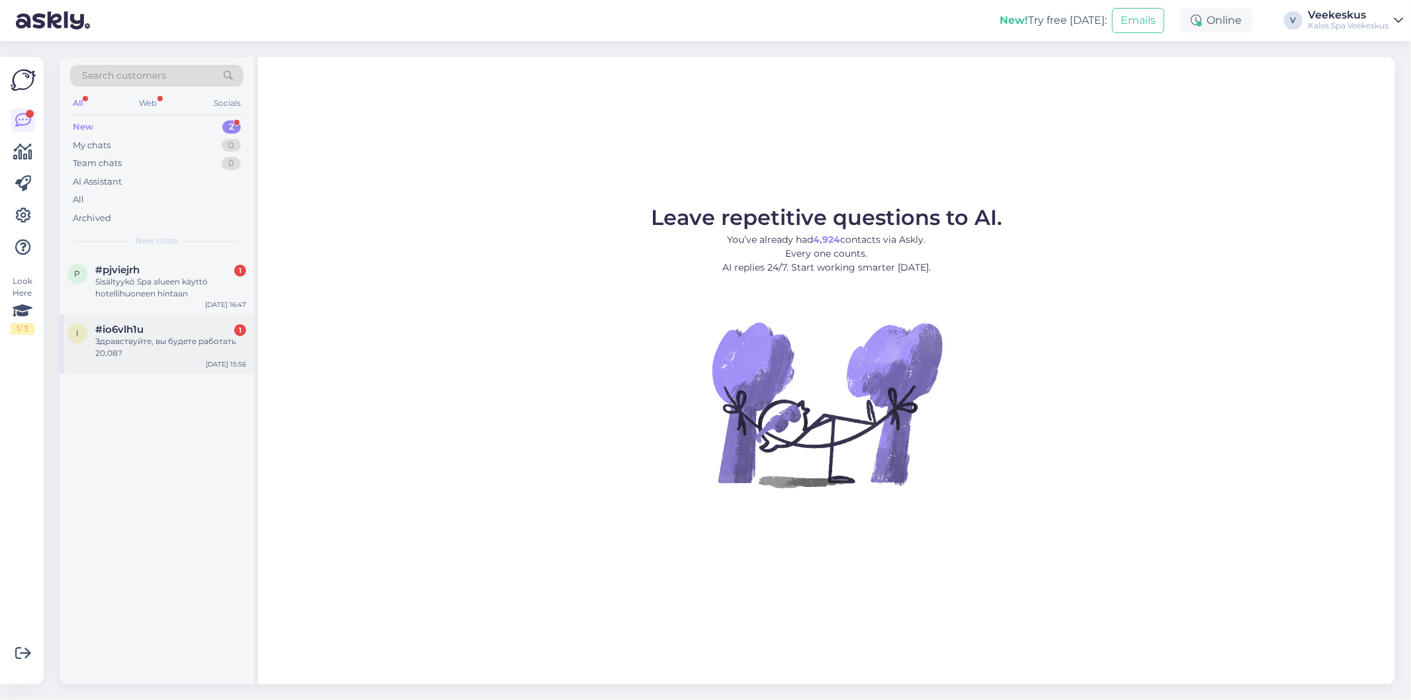
click at [157, 361] on div "i #io6vlh1u 1 Здравствуйте, вы будете работать 20.08? [DATE] 15:56" at bounding box center [157, 344] width 194 height 60
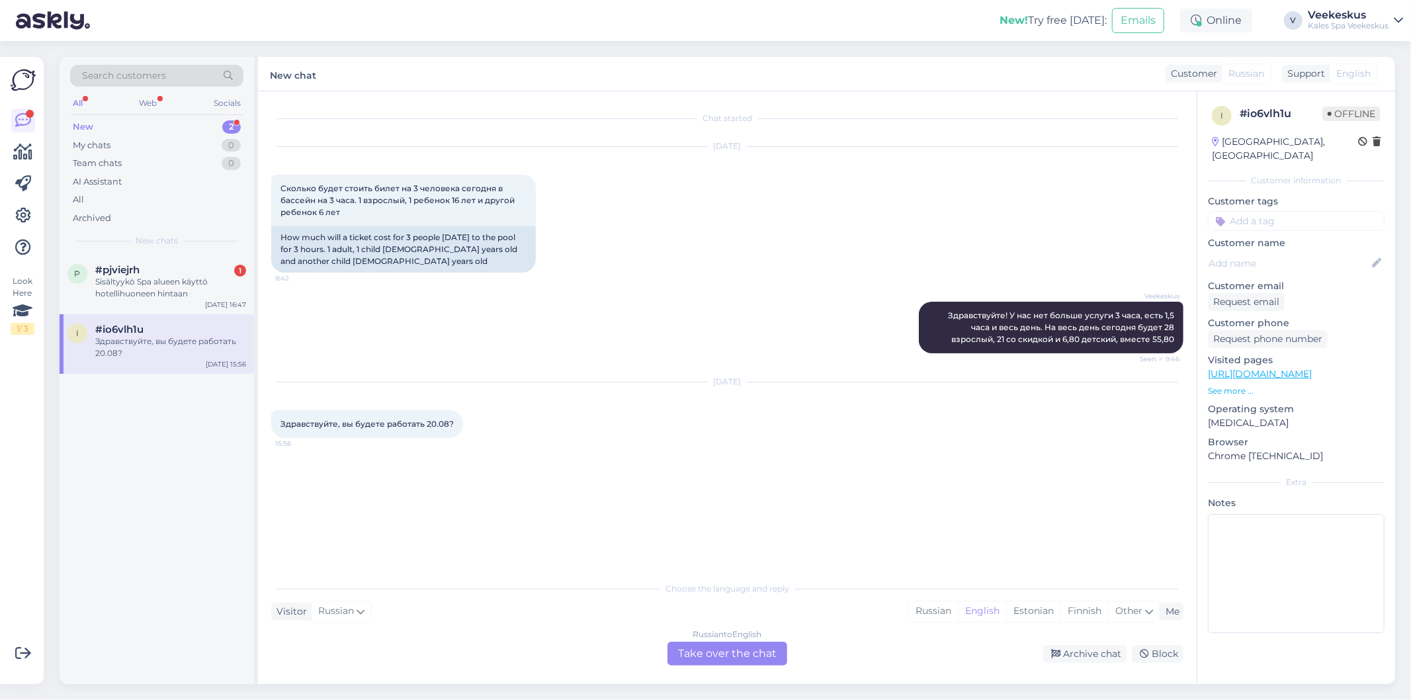
click at [710, 651] on div "Russian to English Take over the chat" at bounding box center [727, 654] width 120 height 24
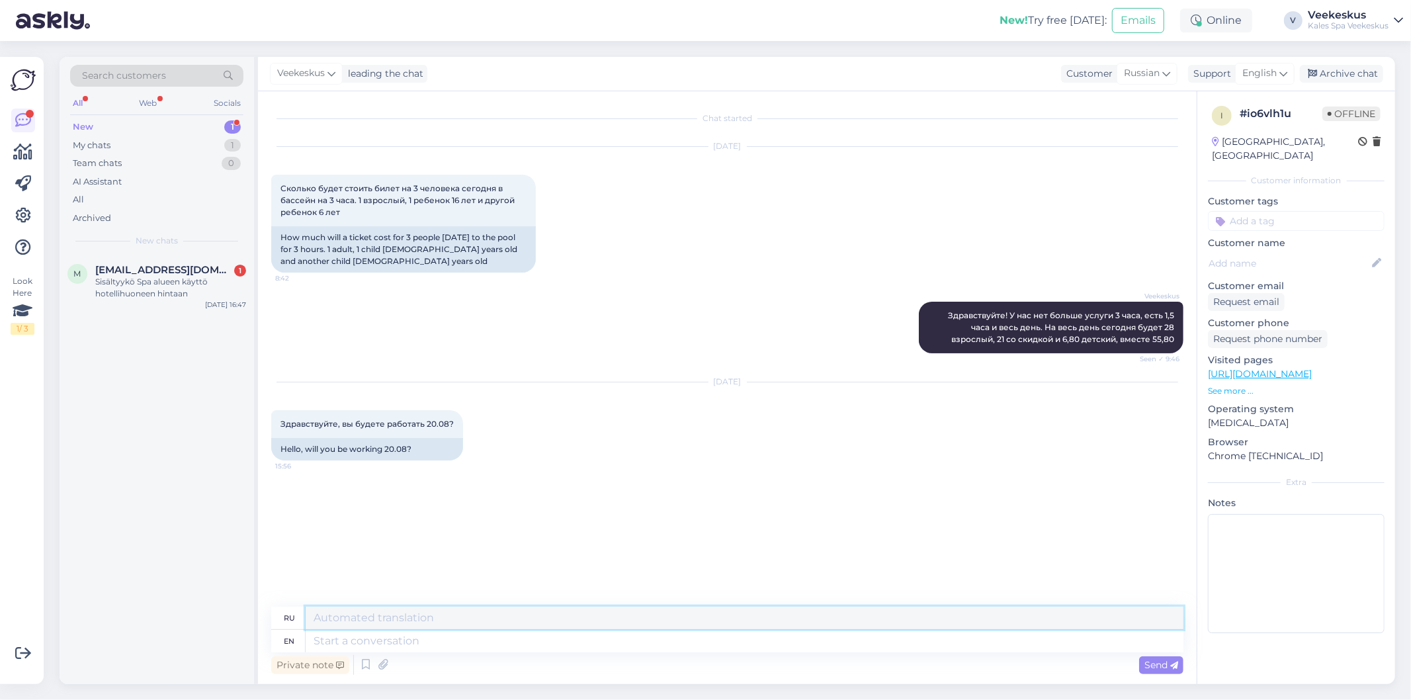
click at [496, 615] on textarea at bounding box center [745, 617] width 878 height 22
click at [1264, 73] on span "English" at bounding box center [1259, 73] width 34 height 15
type input "RUS"
click at [1224, 146] on link "Russian" at bounding box center [1242, 153] width 146 height 21
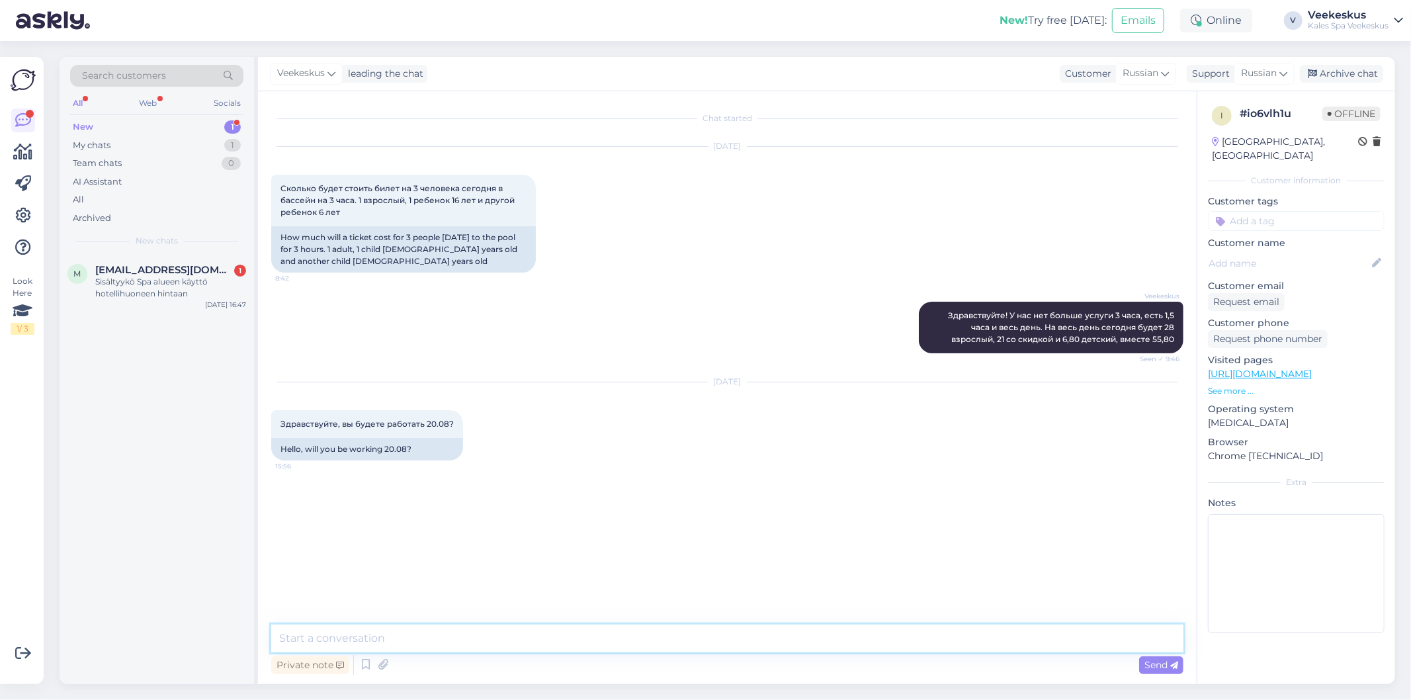
click at [451, 634] on textarea at bounding box center [727, 638] width 912 height 28
type textarea "х"
type textarea "ъ"
type textarea "Х"
type textarea "з"
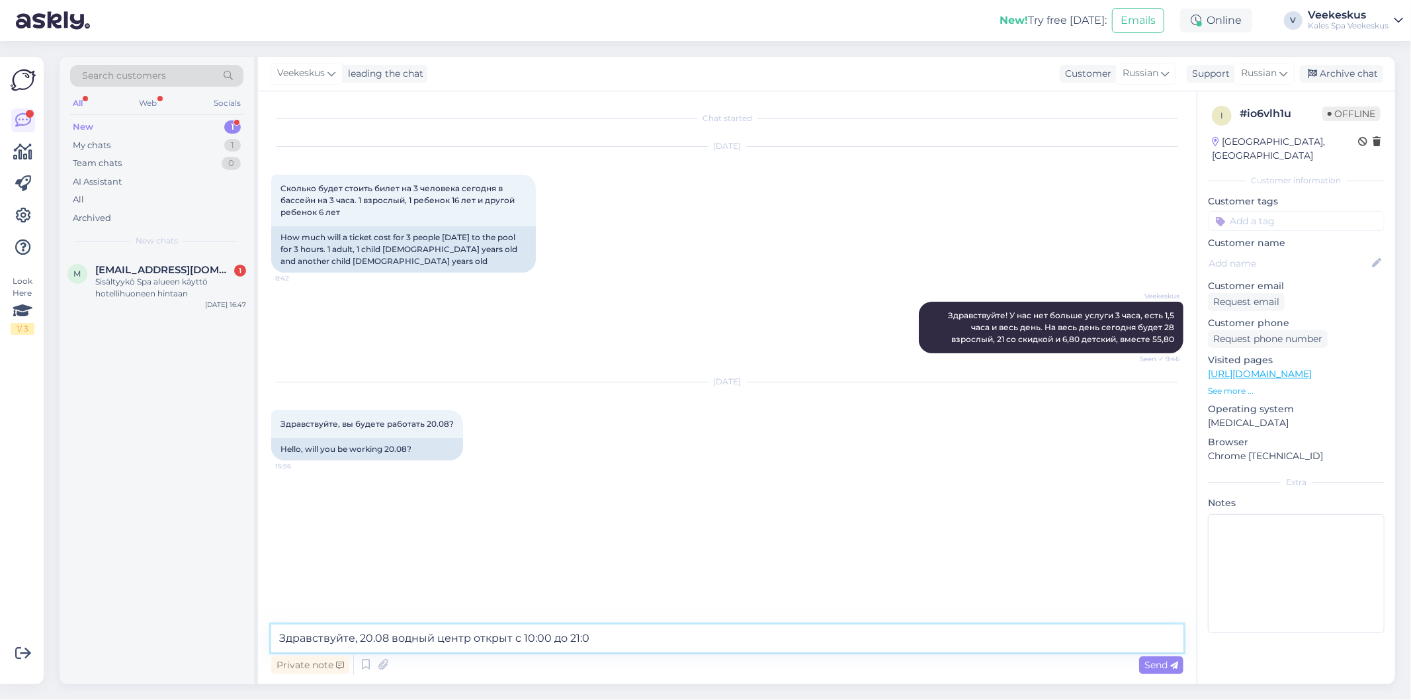
type textarea "Здравствуйте, 20.08 водный центр открыт с 10:00 до 21:00"
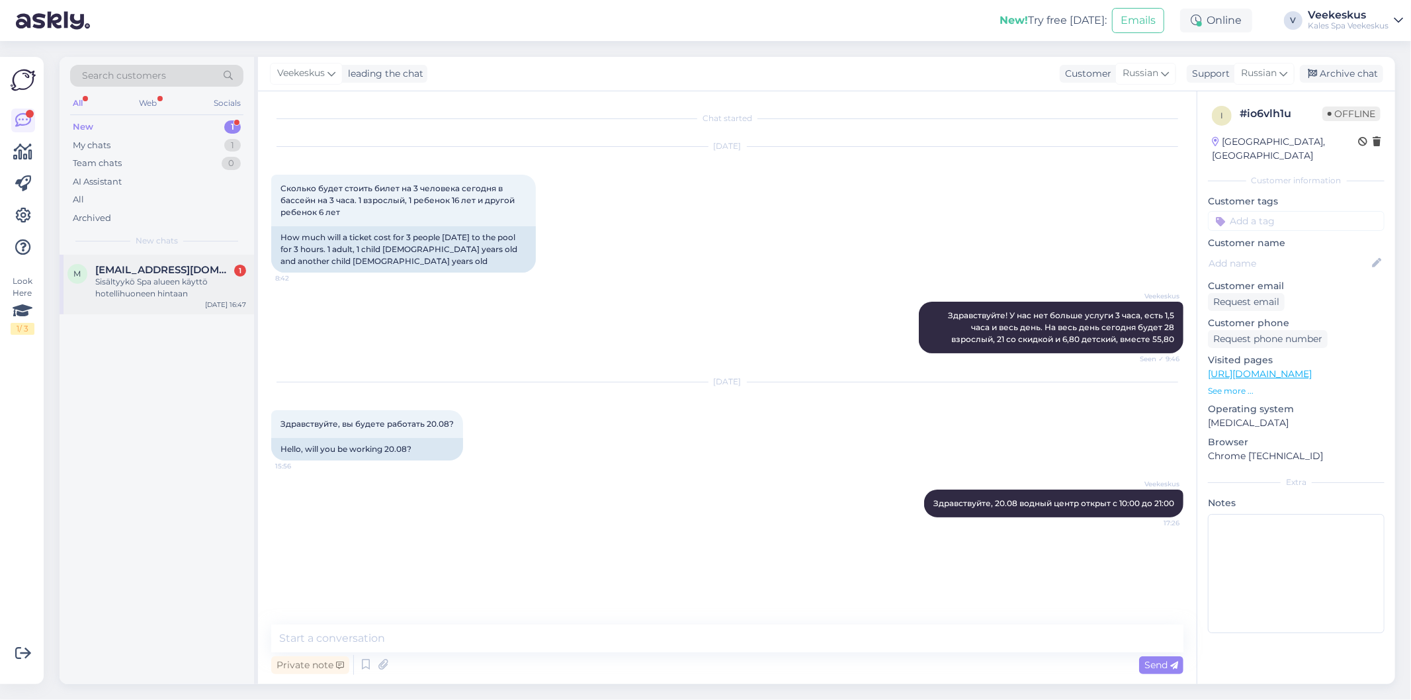
click at [216, 294] on div "Sisältyykö Spa alueen käyttö hotellihuoneen hintaan" at bounding box center [170, 288] width 151 height 24
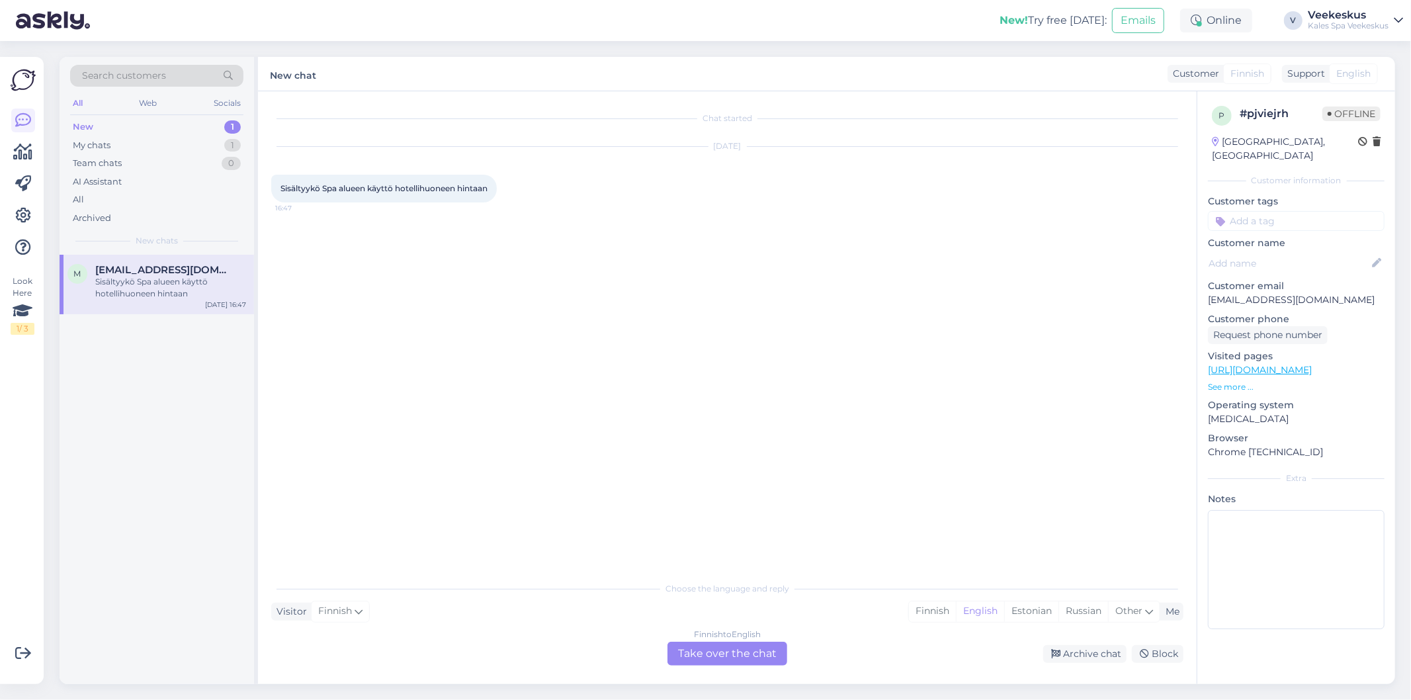
click at [401, 194] on div "Sisältyykö Spa alueen käyttö hotellihuoneen hintaan 16:47" at bounding box center [384, 189] width 226 height 28
click at [1333, 69] on div "English" at bounding box center [1353, 73] width 49 height 21
click at [749, 651] on div "Finnish to English Take over the chat" at bounding box center [727, 654] width 120 height 24
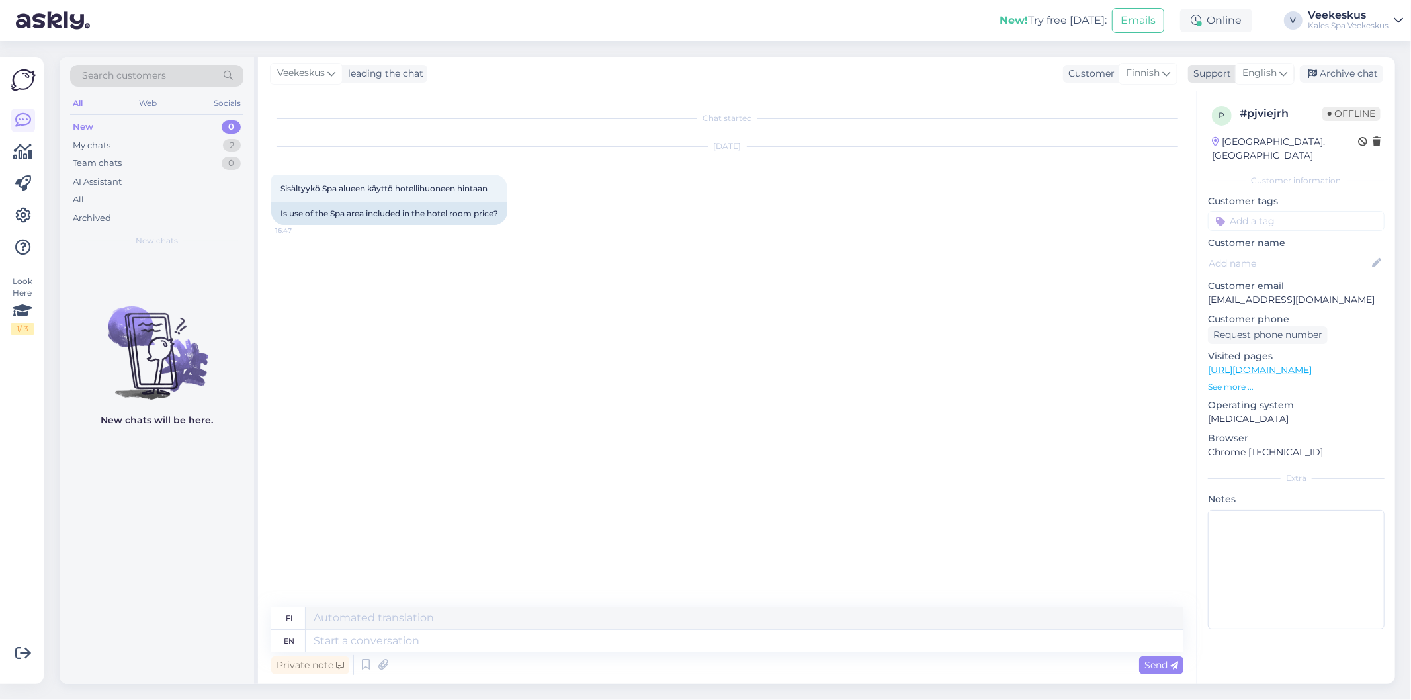
click at [1283, 69] on icon at bounding box center [1283, 73] width 8 height 15
click at [1220, 104] on input "RUS" at bounding box center [1241, 102] width 124 height 21
drag, startPoint x: 1220, startPoint y: 104, endPoint x: 1101, endPoint y: 108, distance: 118.5
click at [1101, 108] on div "Veekeskus leading the chat Customer Finnish Support English RUS Belarusian Russ…" at bounding box center [826, 370] width 1137 height 627
click at [1261, 66] on span "English" at bounding box center [1259, 73] width 34 height 15
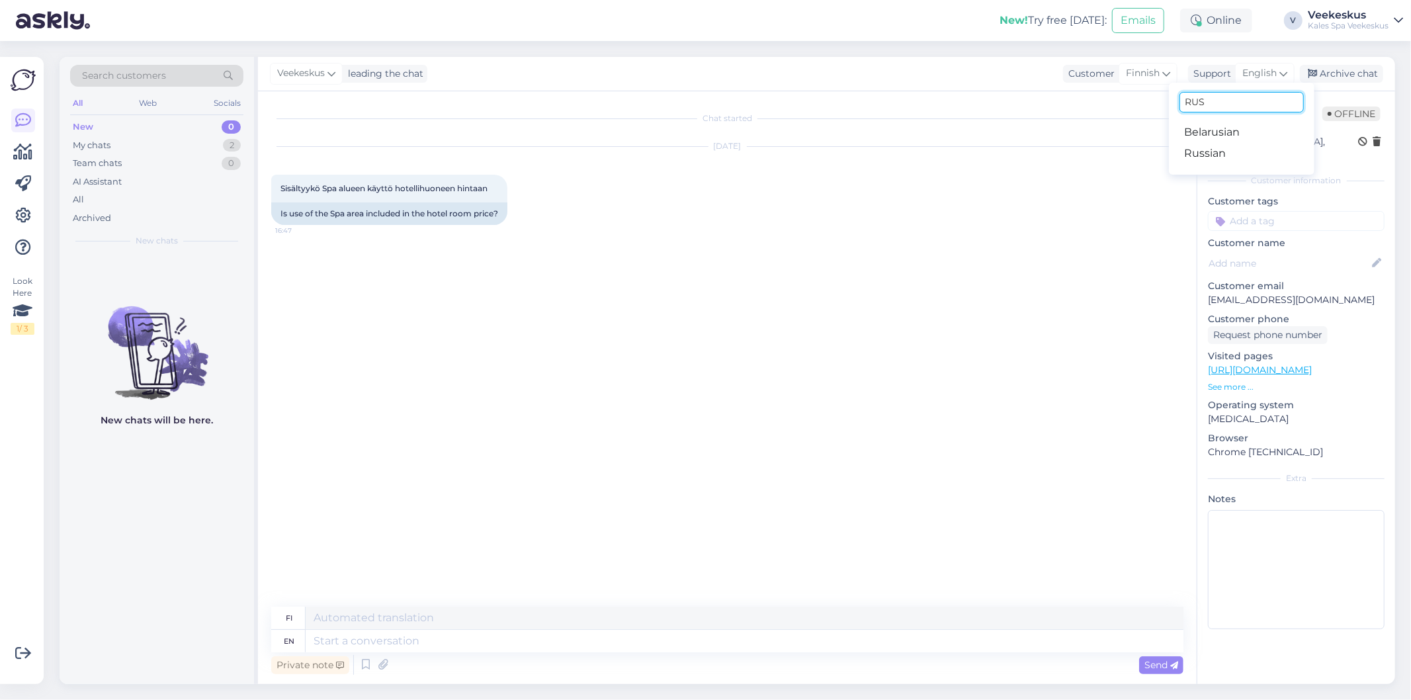
type input "у"
type input "es"
click at [1221, 155] on link "Estonian" at bounding box center [1242, 153] width 146 height 21
click at [1249, 70] on span "Estonian" at bounding box center [1256, 73] width 40 height 15
click at [1208, 95] on input "es" at bounding box center [1238, 102] width 124 height 21
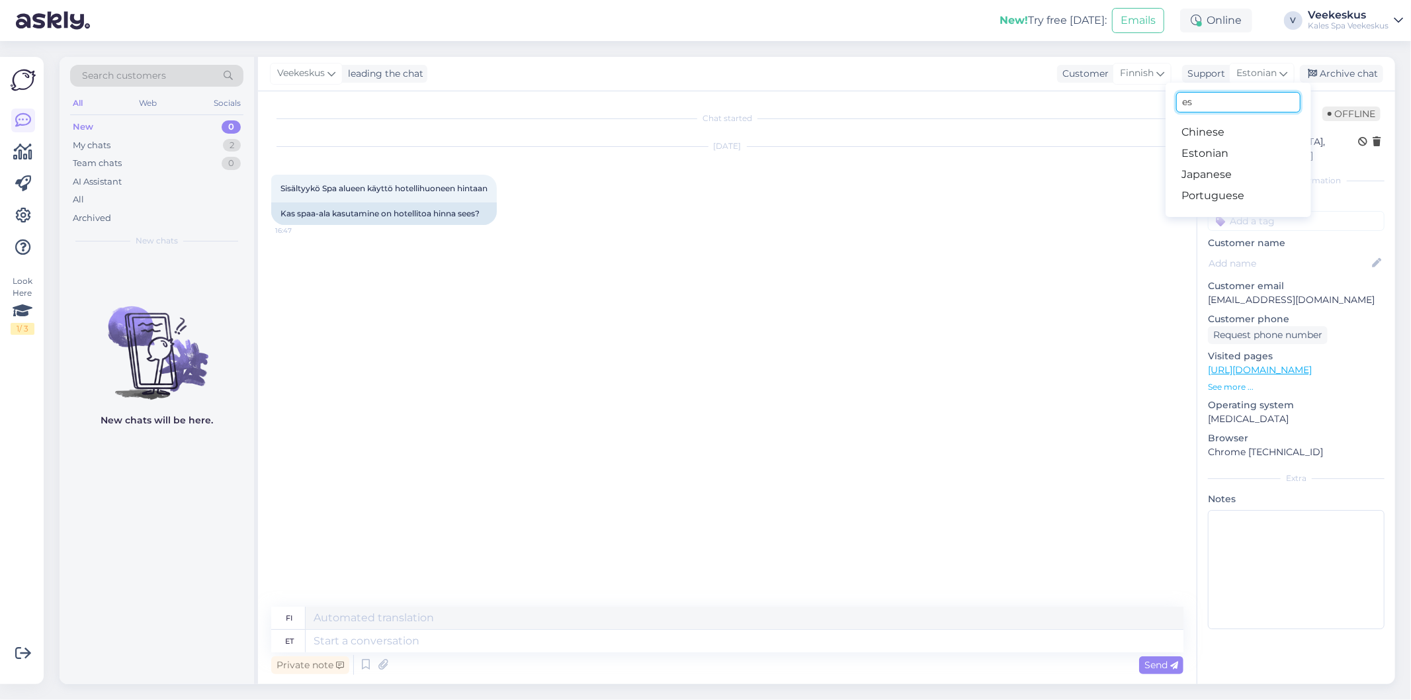
click at [1215, 103] on input "es" at bounding box center [1238, 102] width 124 height 21
click at [650, 626] on textarea at bounding box center [745, 617] width 878 height 22
click at [1254, 75] on span "Estonian" at bounding box center [1256, 73] width 40 height 15
click at [583, 616] on textarea at bounding box center [745, 617] width 878 height 22
click at [571, 636] on textarea at bounding box center [745, 641] width 878 height 22
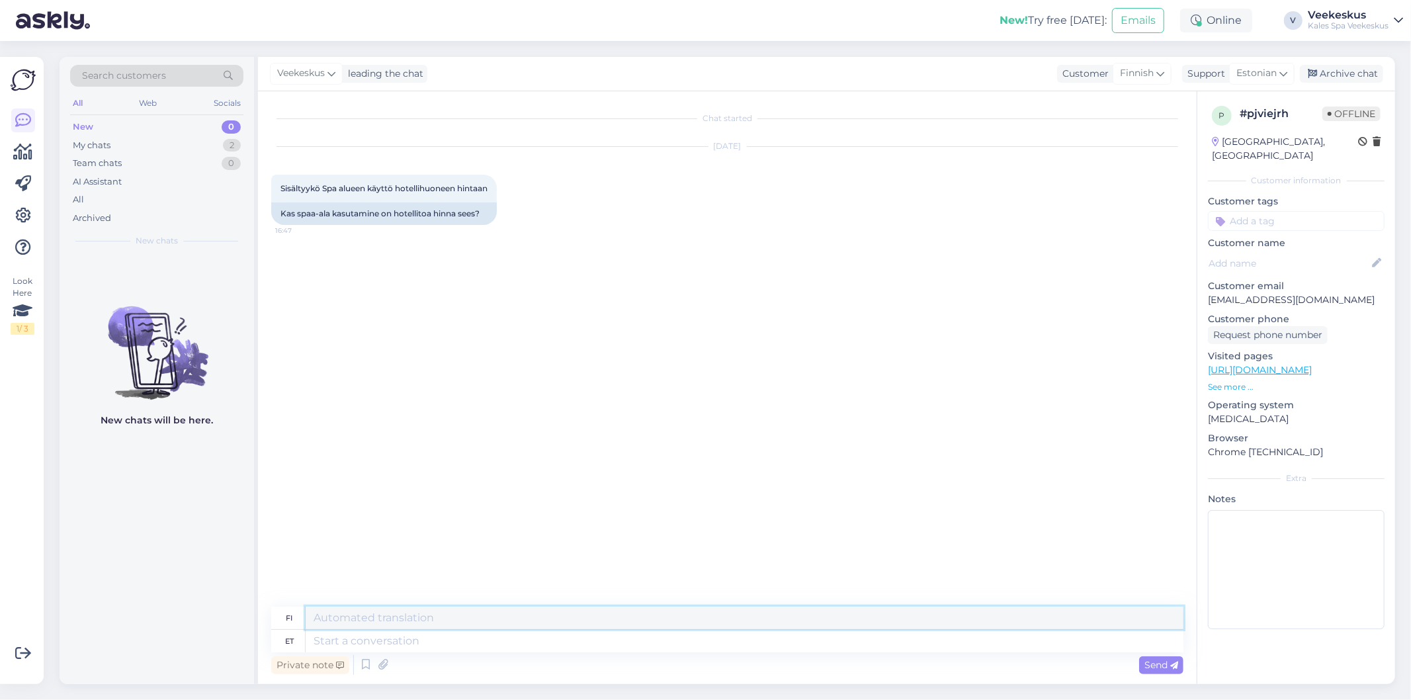
click at [589, 615] on textarea at bounding box center [745, 617] width 878 height 22
click at [582, 646] on textarea at bounding box center [745, 641] width 878 height 22
type textarea "Tere"
type textarea "Hei"
type textarea "Tere!"
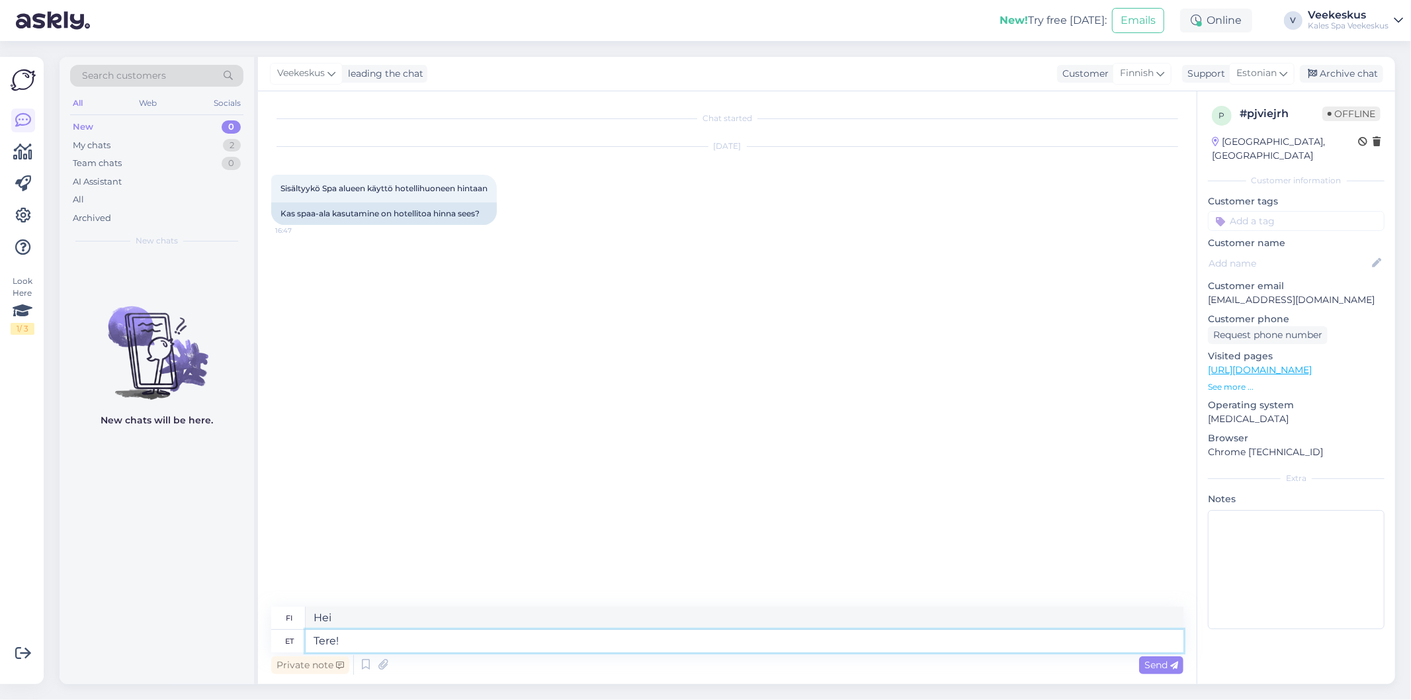
type textarea "Hei!"
type textarea "Tere! [GEOGRAPHIC_DATA]"
type textarea "Hei! Vesipuisto"
type textarea "Tere! Veekeskus on"
type textarea "Hei! Vesipuisto on"
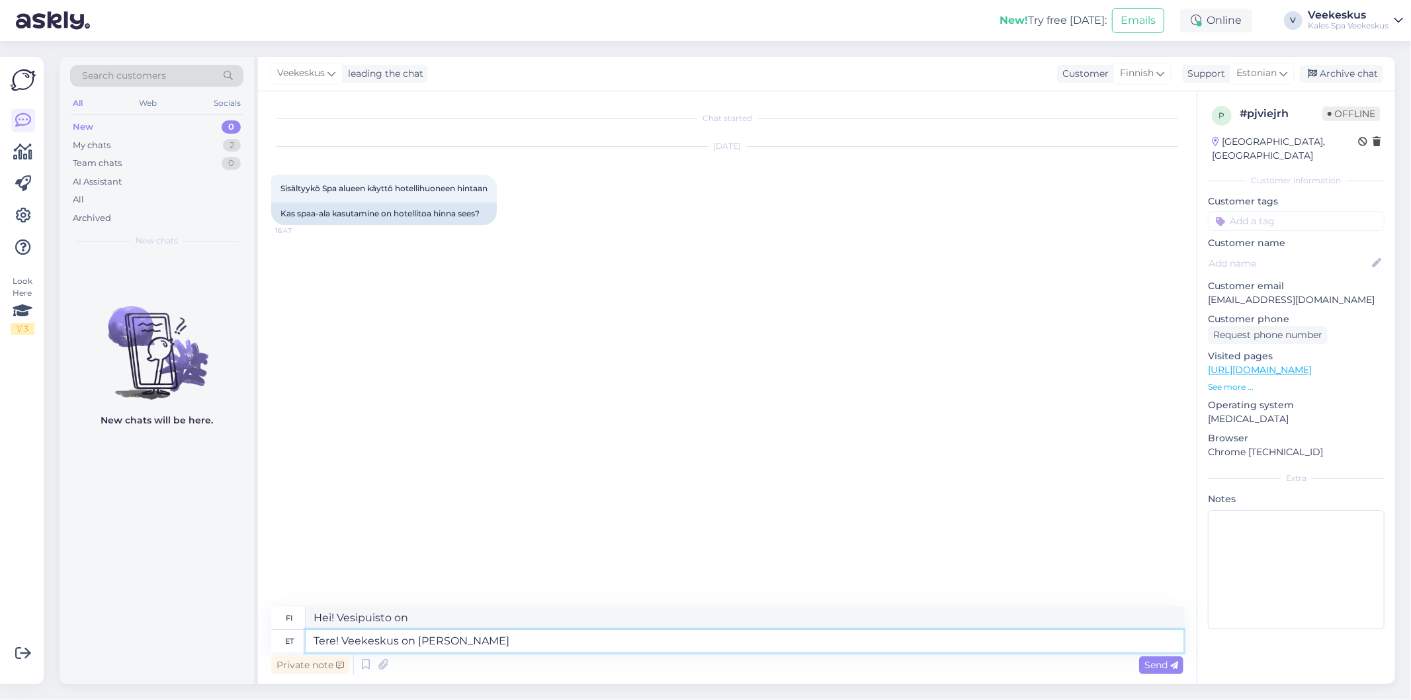
type textarea "Tere! Veekeskus on hott"
type textarea "Hei! Vesipuistossa on kuuma."
type textarea "Tere! Veekeskus on hotelli"
type textarea "Hei! [GEOGRAPHIC_DATA] sijaitsee hotellissa."
type textarea "Tere! [GEOGRAPHIC_DATA] on hotelli [PERSON_NAME]"
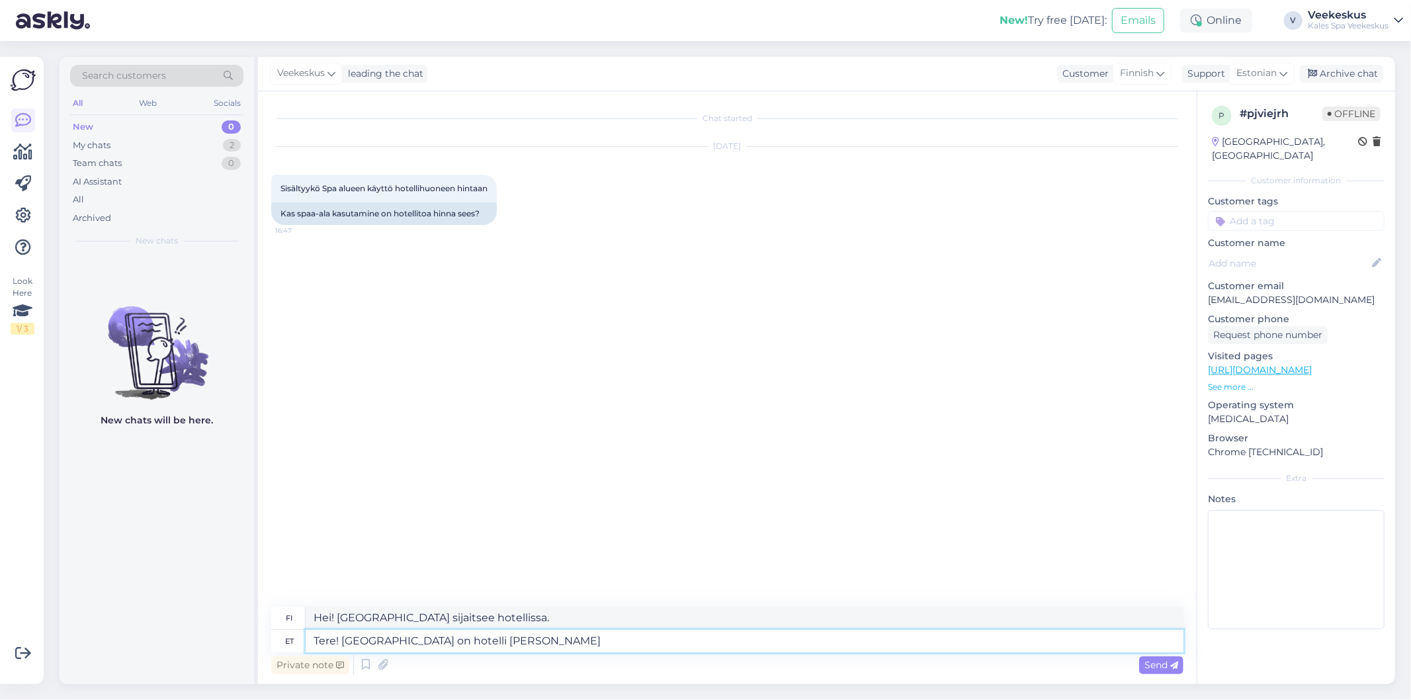
type textarea "Hei! Vesipuisto on hotellikylä."
type textarea "Tere! [GEOGRAPHIC_DATA] on hotelli külalistele"
type textarea "Hei! Vesipuisto on hotellin vieraille."
type textarea "Tere! [GEOGRAPHIC_DATA] on hotelli külalistele tasuta"
type textarea "Hei! Vesipuisto on ilmainen hotellin vieraille."
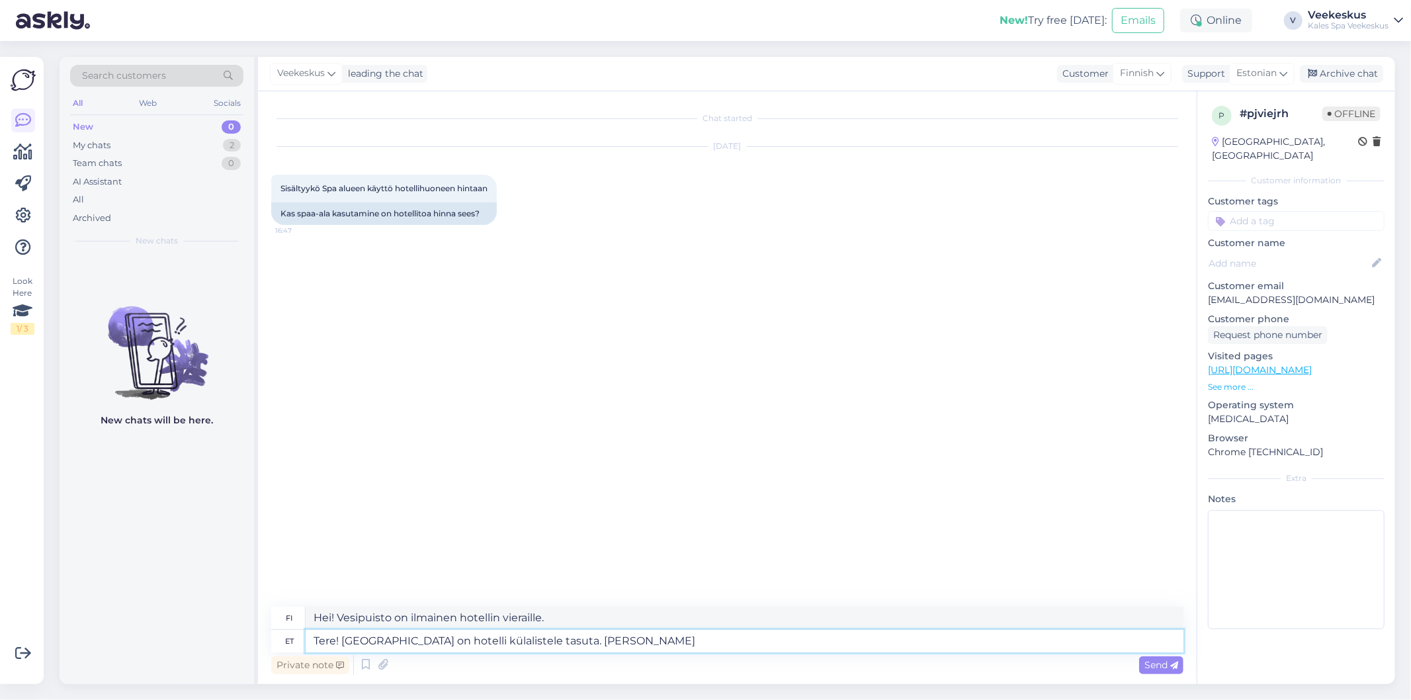
type textarea "Tere! [GEOGRAPHIC_DATA] on hotelli külalistele tasuta. Kui s"
type textarea "Hei! Vesipuisto on ilmainen hotellin vieraille. [PERSON_NAME]"
type textarea "Tere! [GEOGRAPHIC_DATA] on hotelli külalistele tasuta. Kui soovita"
type textarea "Hei! Vesipuisto on ilmainen hotellin vieraille. [PERSON_NAME] haluat"
type textarea "Tere! [GEOGRAPHIC_DATA] on hotelli külalistele tasuta. Kui soovita minna"
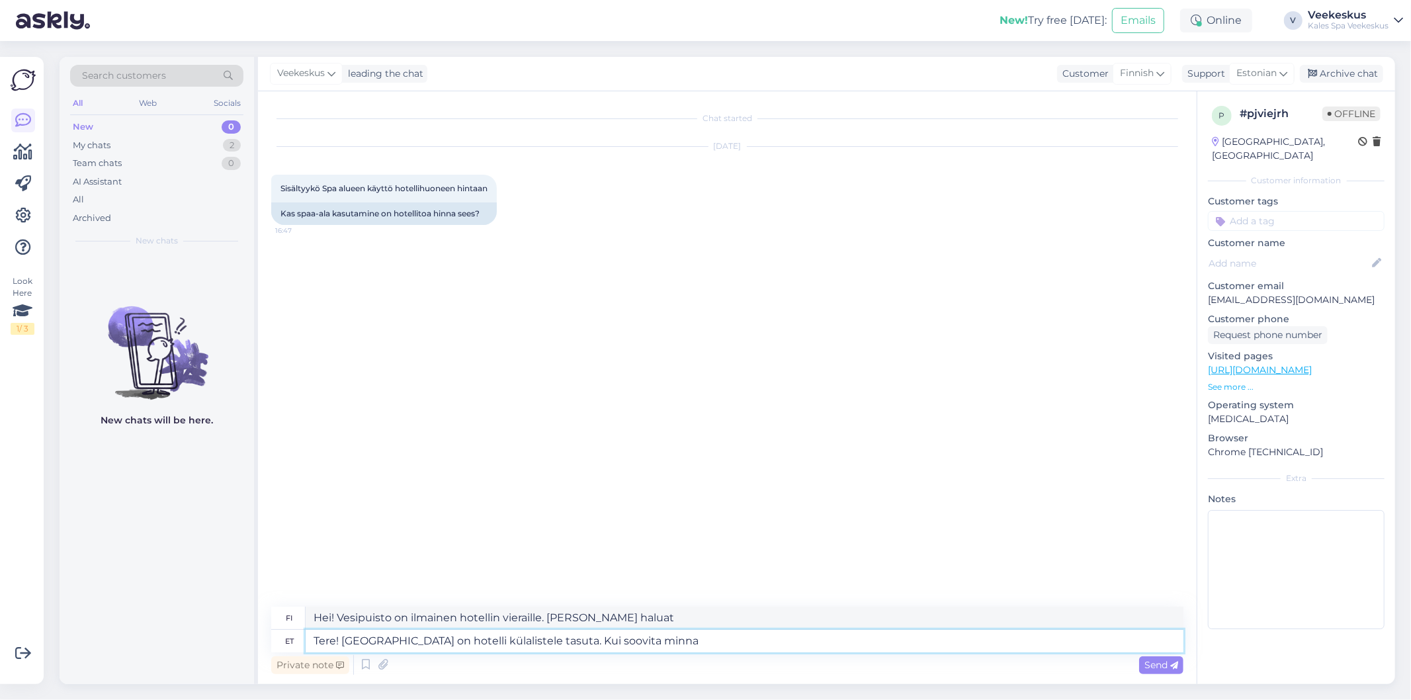
type textarea "Hei! Vesipuisto on ilmainen hotellin vieraille. [PERSON_NAME] haluat [PERSON_NA…"
type textarea "Tere! [GEOGRAPHIC_DATA] on hotelli külalistele tasuta. Kui soovita minna Sauna-O"
type textarea "Hei! Vesipuisto on ilmainen hotellin vieraille. [PERSON_NAME] haluat [PERSON_NA…"
type textarea "Tere! [GEOGRAPHIC_DATA] on hotelli külalistele tasuta. Kui soovita minna [PERSO…"
type textarea "Hei! Vesipuisto on ilmainen hotellin vieraille. [PERSON_NAME] haluat [PERSON_NA…"
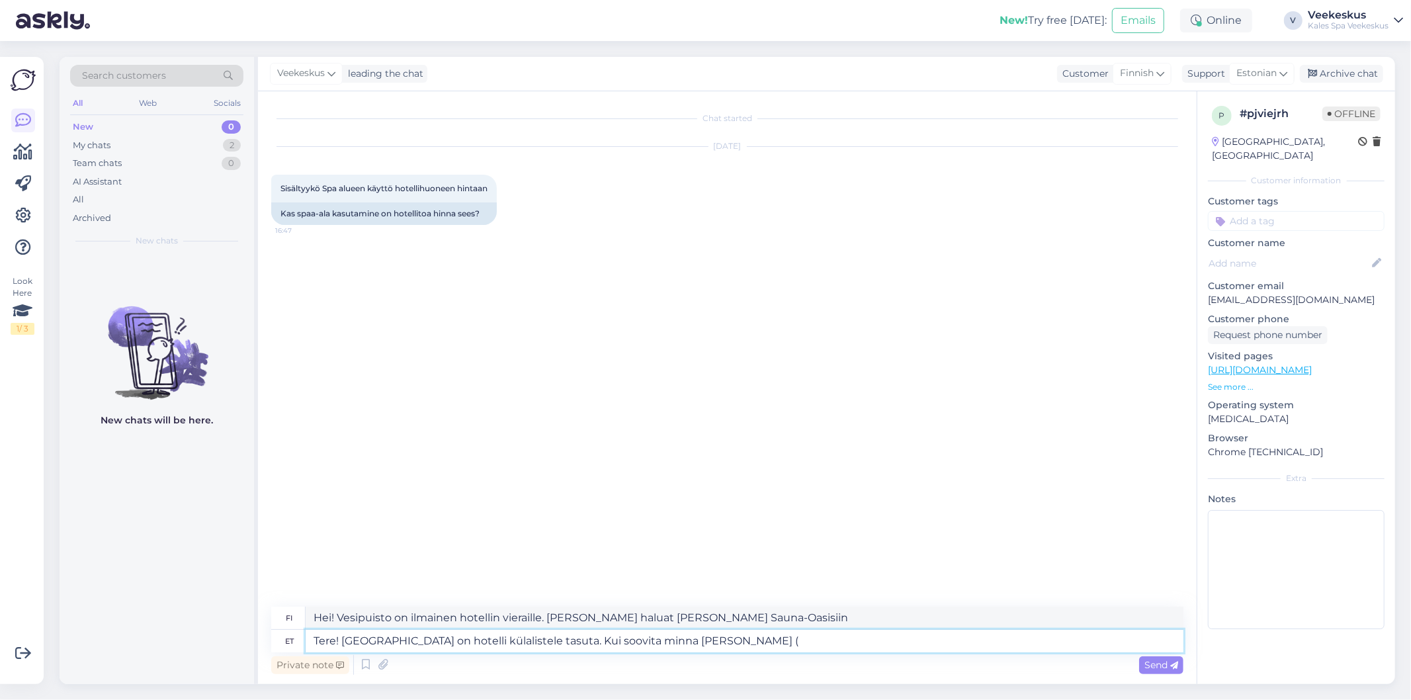
type textarea "Tere! [GEOGRAPHIC_DATA] on hotelli külalistele tasuta. Kui soovita minna [PERSO…"
type textarea "Hei! Vesipuisto on ilmainen hotellin vieraille. [PERSON_NAME] haluat [PERSON_NA…"
type textarea "Tere! [GEOGRAPHIC_DATA] on hotelli külalistele tasuta. Kui soovita minna [PERSO…"
type textarea "Hei! Vesipuisto on ilmainen hotellin vieraille. [PERSON_NAME] haluat [PERSON_NA…"
type textarea "Tere! [GEOGRAPHIC_DATA] on hotelli külalistele tasuta. Kui soovita minna [PERSO…"
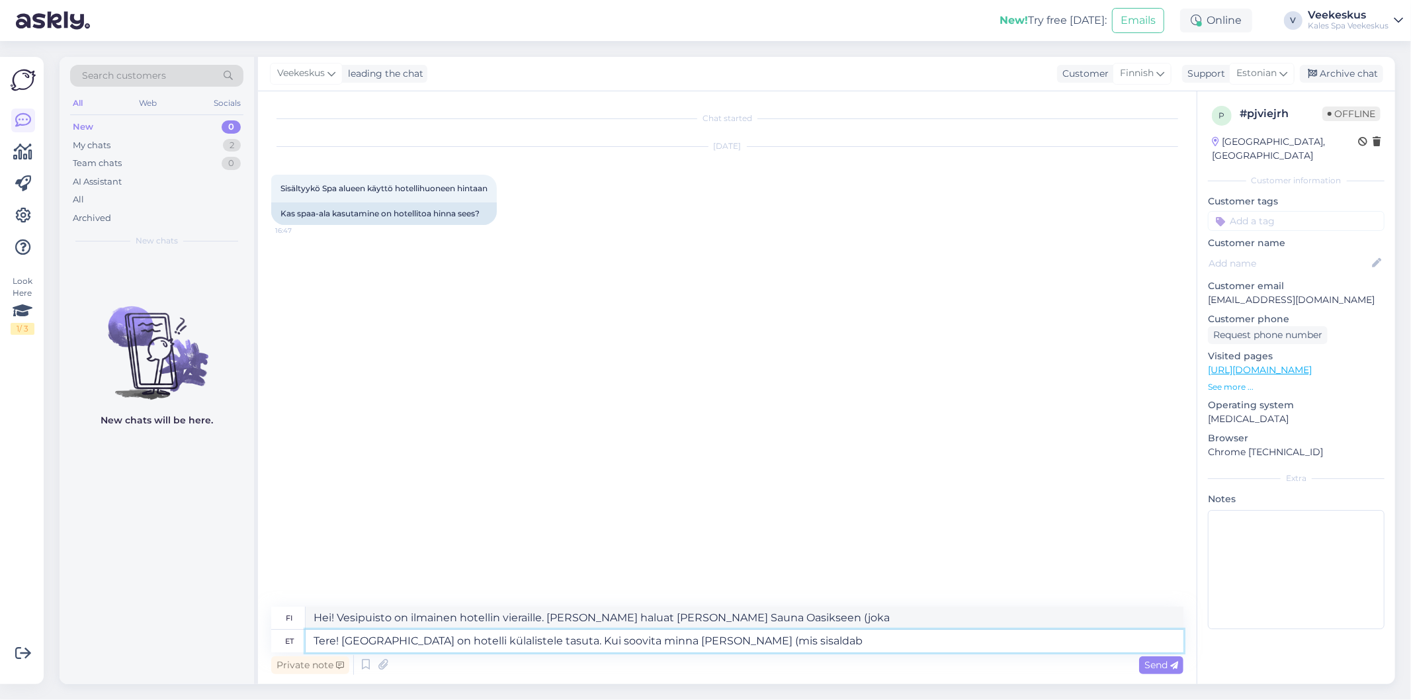
type textarea "Hei! Vesipuisto on ilmainen hotellin vieraille. [PERSON_NAME] haluat [PERSON_NA…"
type textarea "Tere! [GEOGRAPHIC_DATA] on hotelli külalistele tasuta. Kui soovita minna [PERSO…"
type textarea "Hei! Vesipuisto on ilmainen hotellin vieraille. [PERSON_NAME] haluat [PERSON_NA…"
type textarea "Tere! [GEOGRAPHIC_DATA] on hotelli külalistele tasuta. Kui soovita minna [PERSO…"
type textarea "Hei! Vesipuisto on ilmainen hotellin vieraille. [PERSON_NAME] haluat [PERSON_NA…"
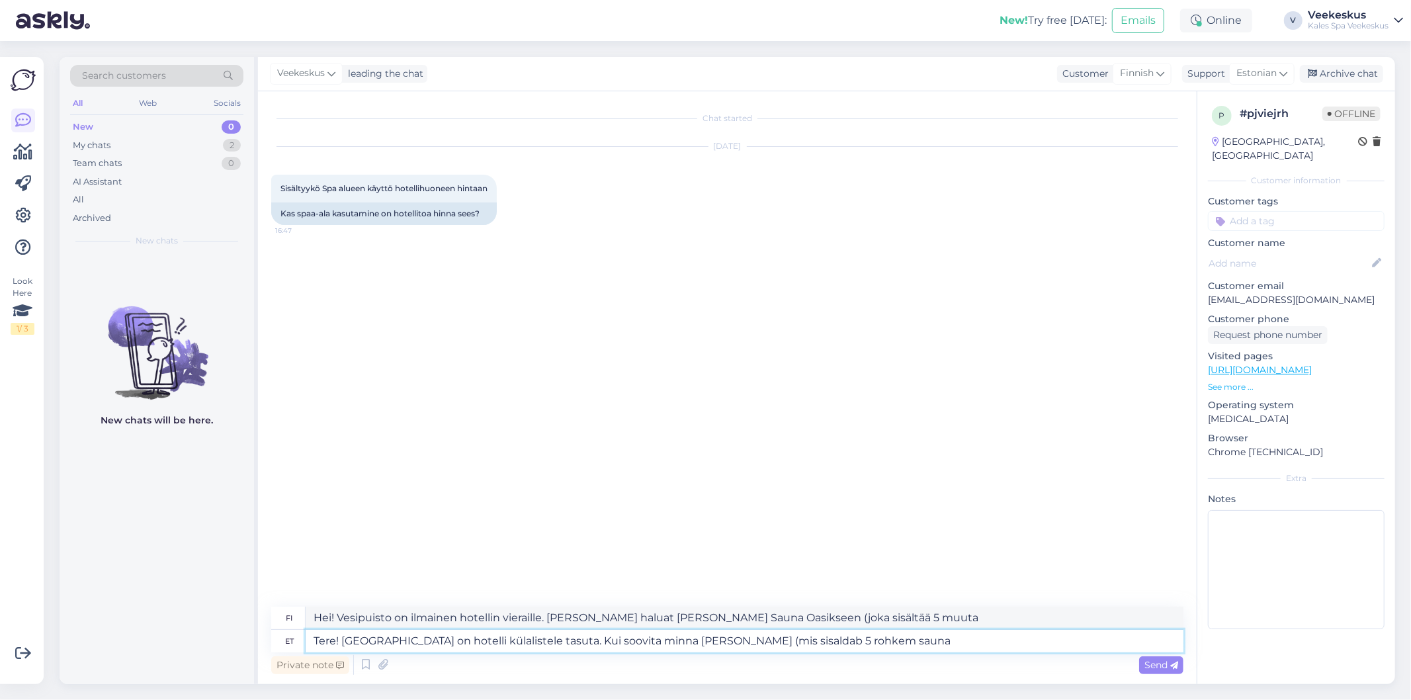
type textarea "Tere! [GEOGRAPHIC_DATA] on hotelli külalistele tasuta. Kui soovita minna [PERSO…"
type textarea "Hei! Vesipuisto on ilmainen hotellin vieraille. [PERSON_NAME] haluat [PERSON_NA…"
type textarea "Tere! [GEOGRAPHIC_DATA] on hotelli külalistele tasuta. Kui soovita minna [PERSO…"
type textarea "Hei! Vesipuisto on ilmainen hotellin vieraille. [PERSON_NAME] haluat [PERSON_NA…"
type textarea "Tere! [GEOGRAPHIC_DATA] on hotelli külalistele tasuta. Kui soovita minna [PERSO…"
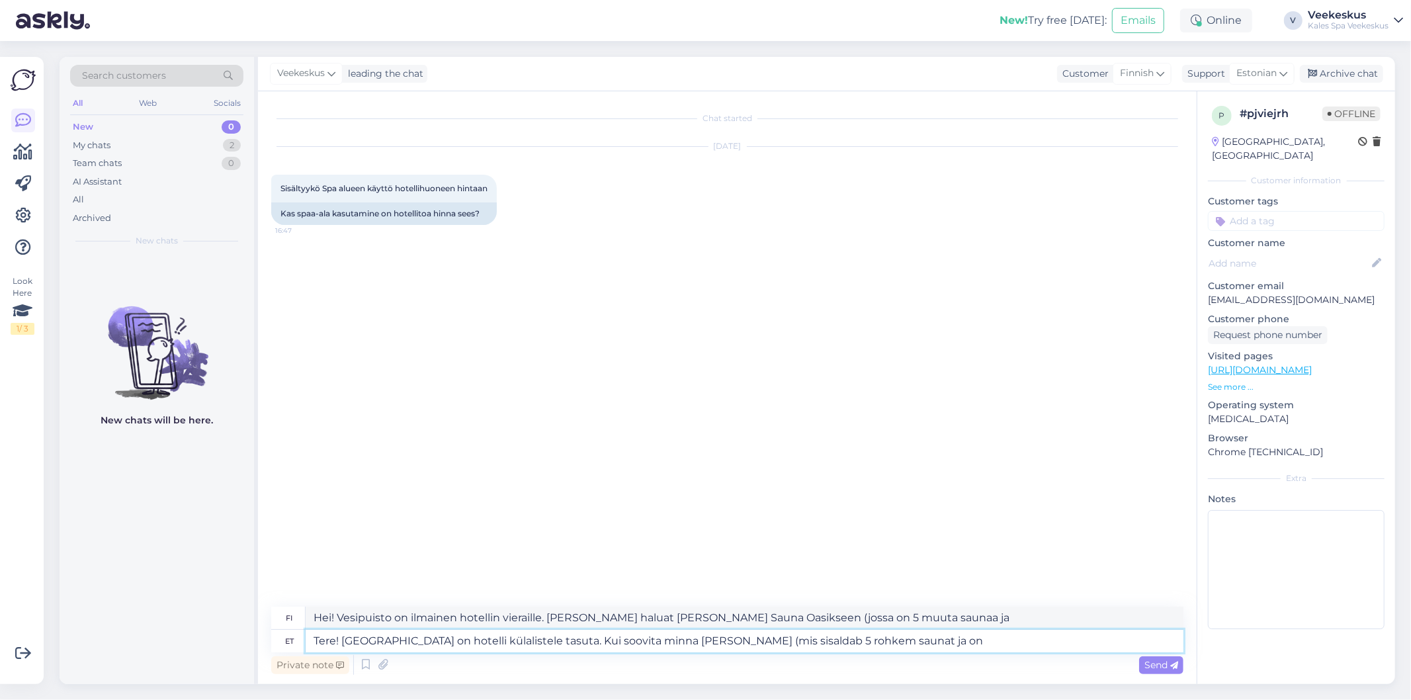
type textarea "Hei! Vesipuisto on ilmainen hotellin vieraille. [PERSON_NAME] haluat [PERSON_NA…"
type textarea "Tere! [GEOGRAPHIC_DATA] on hotelli külalistele tasuta. Kui soovita minna Sauna-…"
type textarea "Hei! Vesipuisto on ilmainen hotellin vieraille. [PERSON_NAME] haluat [PERSON_NA…"
click at [595, 642] on textarea "Tere! [GEOGRAPHIC_DATA] on hotelli külalistele tasuta. Kui soovita minna Sauna-…" at bounding box center [745, 641] width 878 height 22
type textarea "Tere! [GEOGRAPHIC_DATA] on hotelli külalistele tasuta. Kui soovitaeminna Sauna-…"
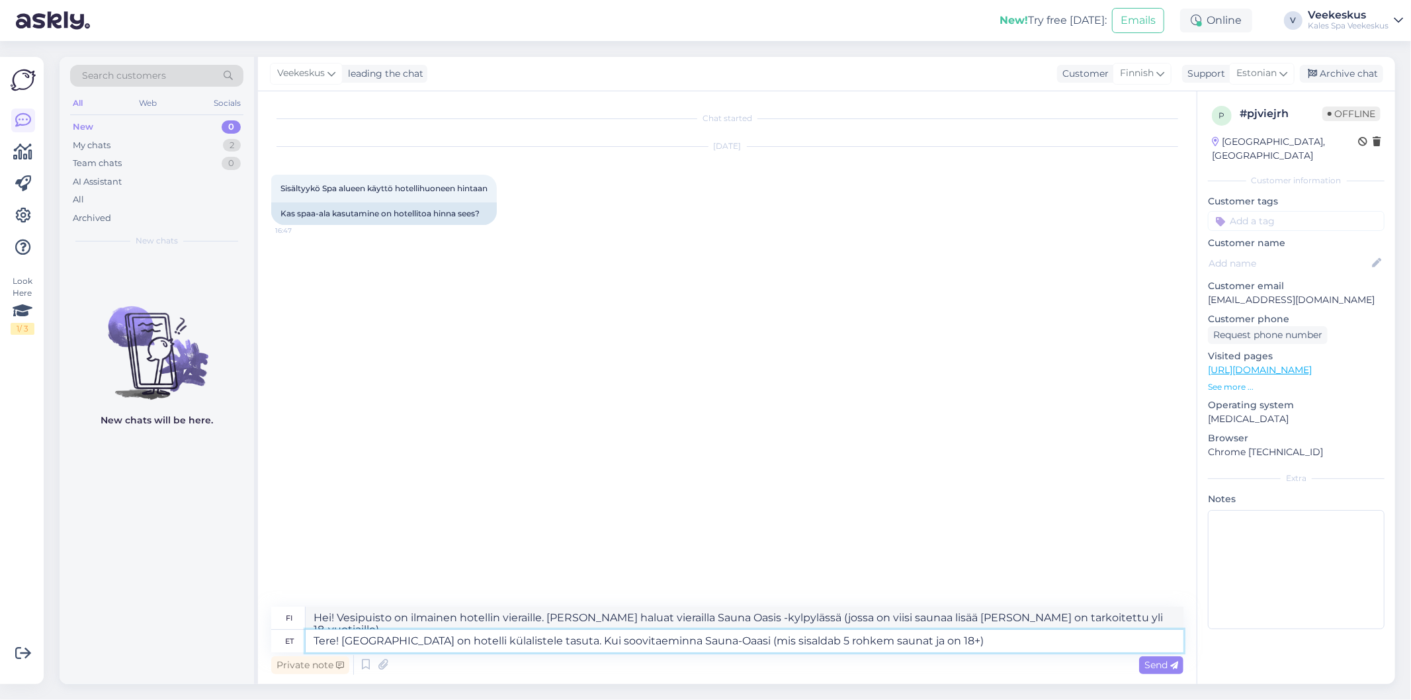
type textarea "Hei! Vesipuisto on ilmainen hotellin vieraille. [PERSON_NAME] suosittelet, mene…"
click at [937, 646] on textarea "Tere! [GEOGRAPHIC_DATA] on hotelli külalistele tasuta. Kui soovitaeminna Sauna-…" at bounding box center [745, 641] width 878 height 22
type textarea "Tere! [GEOGRAPHIC_DATA] on hotelli külalistele tasuta. Kui soovitaeminna Sauna-…"
type textarea "Hei! Vesipuisto on ilmainen hotellin vieraille. [PERSON_NAME] haluat, mene Saun…"
type textarea "Tere! [GEOGRAPHIC_DATA] on hotelli külalistele tasuta. Kui soovitaeminna Sauna-…"
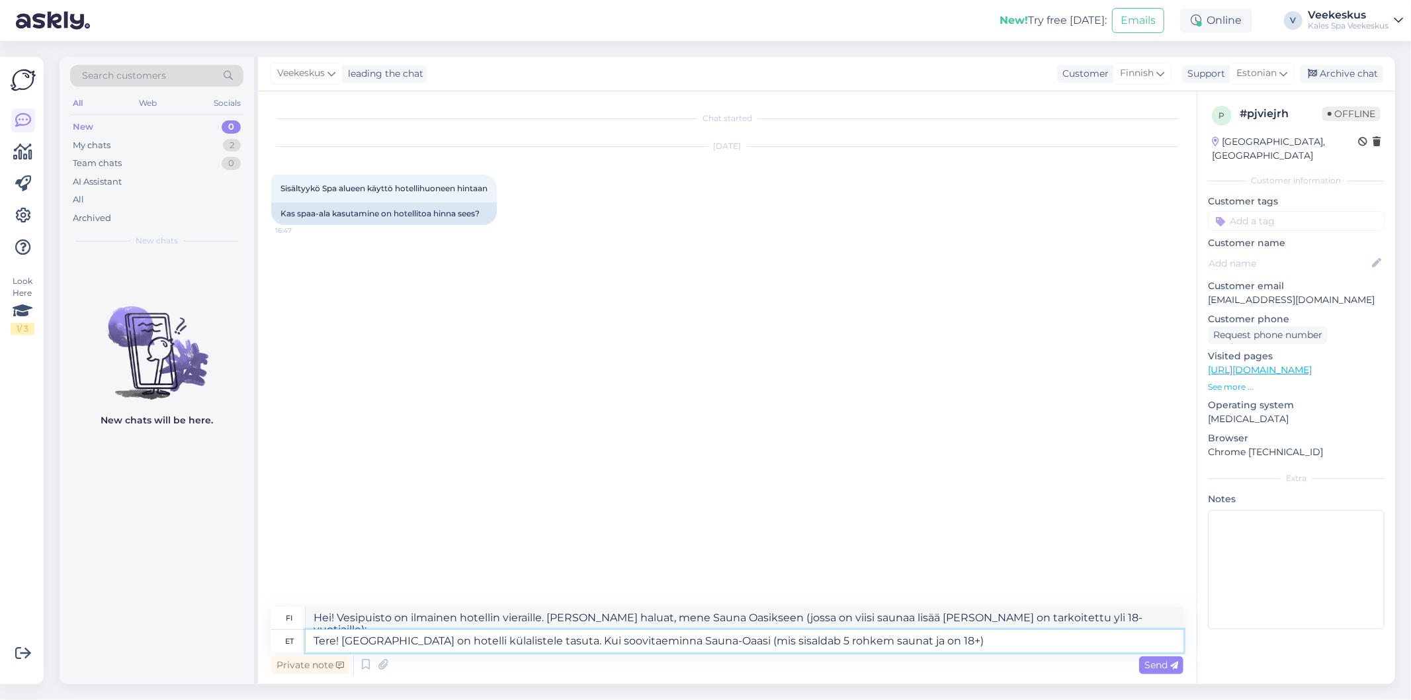
type textarea "Hei! Vesipuisto on ilmainen hotellin vieraille. [PERSON_NAME] suosittelet, mene…"
click at [630, 646] on textarea "Tere! [GEOGRAPHIC_DATA] on hotelli külalistele tasuta. Kui soovitaeminna Sauna-…" at bounding box center [745, 641] width 878 height 22
click at [630, 642] on textarea "Tere! [GEOGRAPHIC_DATA] on hotelli külalistele tasuta. Kui soovitaeminna Sauna-…" at bounding box center [745, 641] width 878 height 22
type textarea "Tere! [GEOGRAPHIC_DATA] on hotelli külalistele tasuta. Kui teminna Sauna-Oaasi …"
type textarea "Hei! Vesipuisto on ilmainen hotellin vieraille. [PERSON_NAME] Sauna Oasikseen (…"
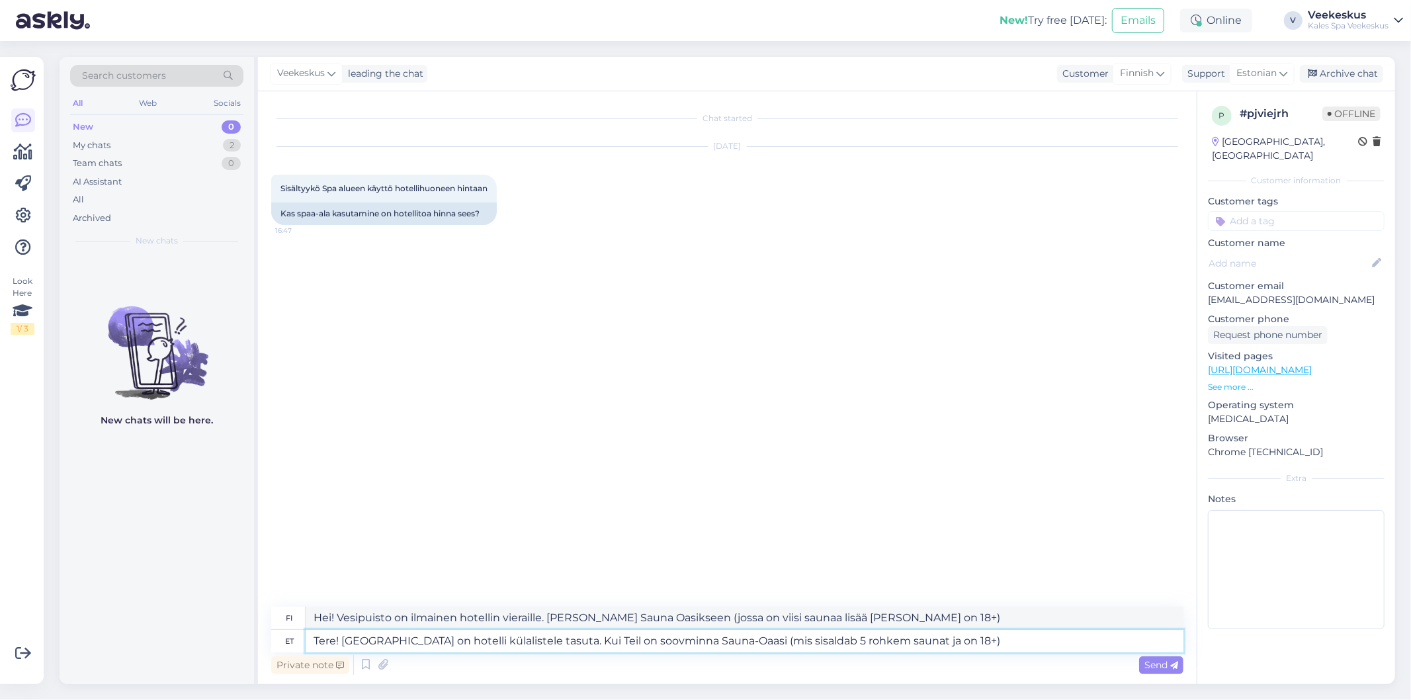
type textarea "Tere! [GEOGRAPHIC_DATA] on hotelli külalistele tasuta. Kui Teil on soov minna S…"
type textarea "Hei! Vesipuisto on ilmainen hotellin vieraille. [PERSON_NAME] haluat [PERSON_NA…"
click at [649, 635] on textarea "Tere! [GEOGRAPHIC_DATA] on hotelli külalistele tasuta. Kui Teil on soov minna S…" at bounding box center [745, 641] width 878 height 22
click at [646, 637] on textarea "Tere! [GEOGRAPHIC_DATA] on hotelli külalistele tasuta. Kui Teil on soov minna S…" at bounding box center [745, 641] width 878 height 22
type textarea "Tere! [GEOGRAPHIC_DATA] on hotelli külalistele tasuta. Kui Teil on soov Sauna-O…"
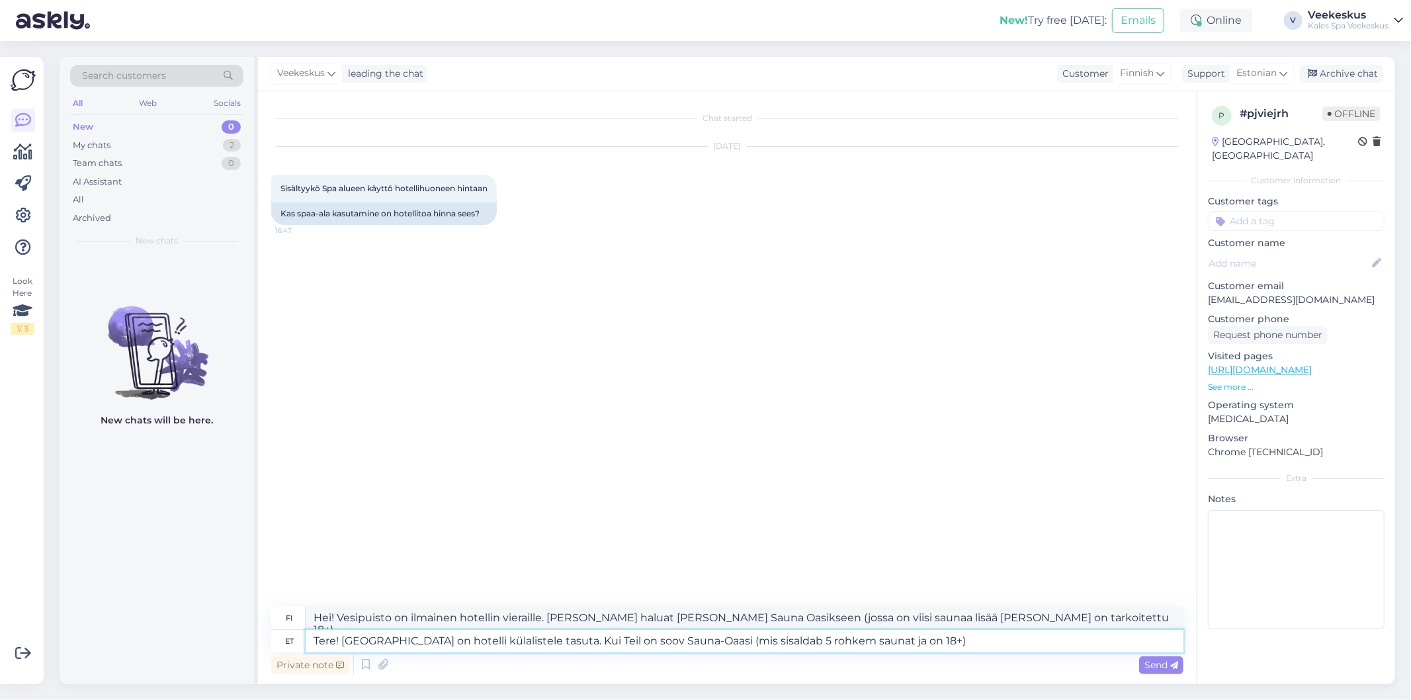
click at [693, 636] on textarea "Tere! [GEOGRAPHIC_DATA] on hotelli külalistele tasuta. Kui Teil on soov Sauna-O…" at bounding box center [745, 641] width 878 height 22
type textarea "Hei! Vesipuisto on ilmainen hotellin vieraille. [PERSON_NAME] haluat vierailla …"
click at [705, 642] on textarea "Tere! [GEOGRAPHIC_DATA] on hotelli külalistele tasuta. Kui Teil on soov Sauna-O…" at bounding box center [745, 641] width 878 height 22
click at [696, 644] on textarea "Tere! [GEOGRAPHIC_DATA] on hotelli külalistele tasuta. Kui Teil on soov Sauna-O…" at bounding box center [745, 641] width 878 height 22
click at [974, 636] on textarea "Tere! [GEOGRAPHIC_DATA] on hotelli külalistele tasuta. Kui Teil on soov Sauna-O…" at bounding box center [745, 641] width 878 height 22
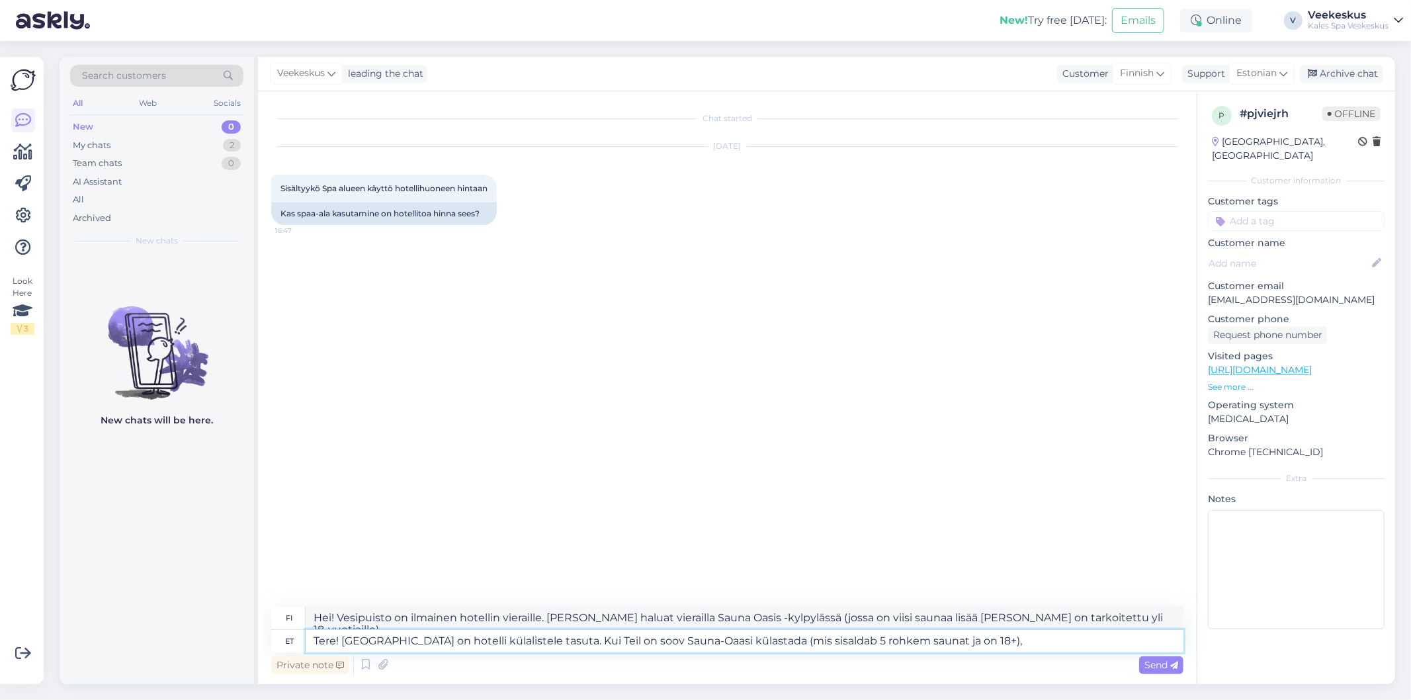
type textarea "Tere! [GEOGRAPHIC_DATA] on hotelli külalistele tasuta. Kui Teil on soov Sauna-O…"
type textarea "Hei! Vesipuisto on ilmainen hotellin vieraille. [PERSON_NAME] haluat vierailla …"
type textarea "Tere! [GEOGRAPHIC_DATA] on hotelli külalistele tasuta. Kui Teil on soov Sauna-O…"
type textarea "Hei! Vesipuisto on ilmainen hotellin vieraille. [PERSON_NAME] haluat vierailla …"
type textarea "Tere! [GEOGRAPHIC_DATA] on hotelli külalistele tasuta. Kui Teil on soov Sauna-O…"
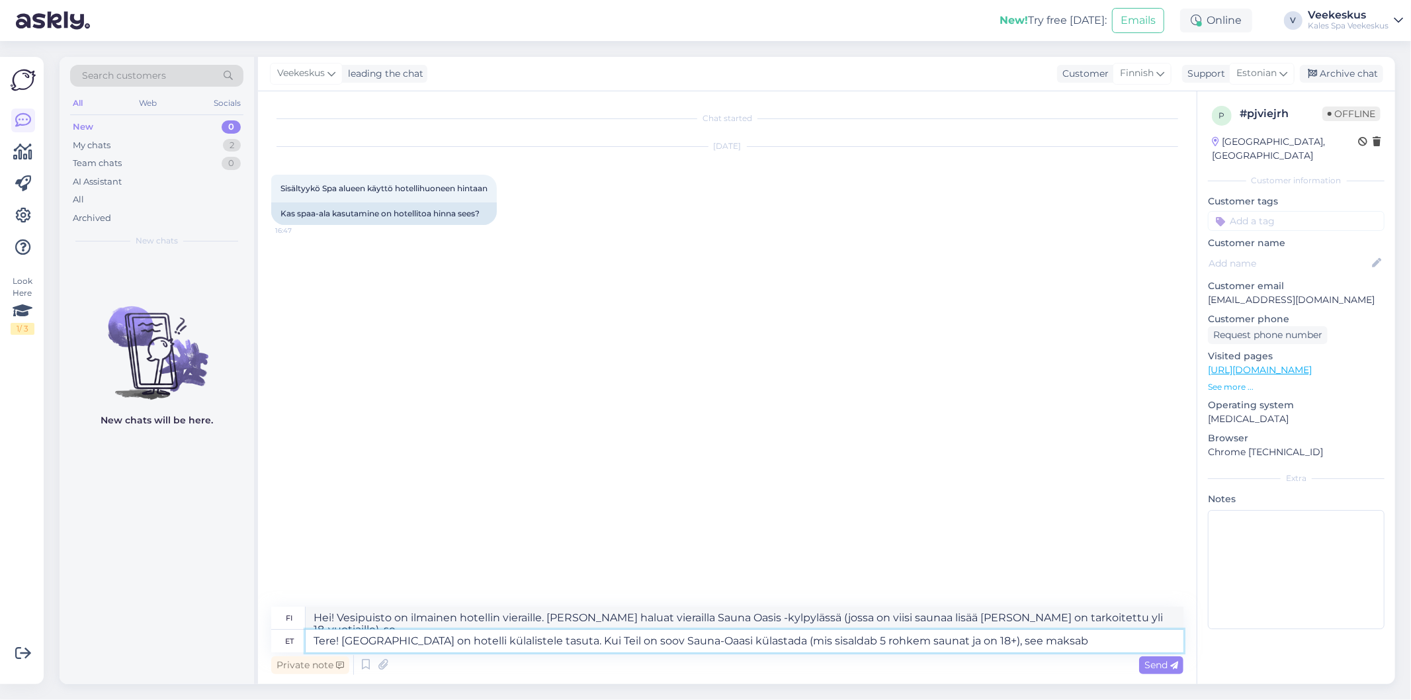
type textarea "Hei! Vesipuisto on ilmainen hotellin vieraille. [PERSON_NAME] haluat vierailla …"
type textarea "Tere! [GEOGRAPHIC_DATA] on hotelli külalistele tasuta. Kui Teil on soov Sauna-O…"
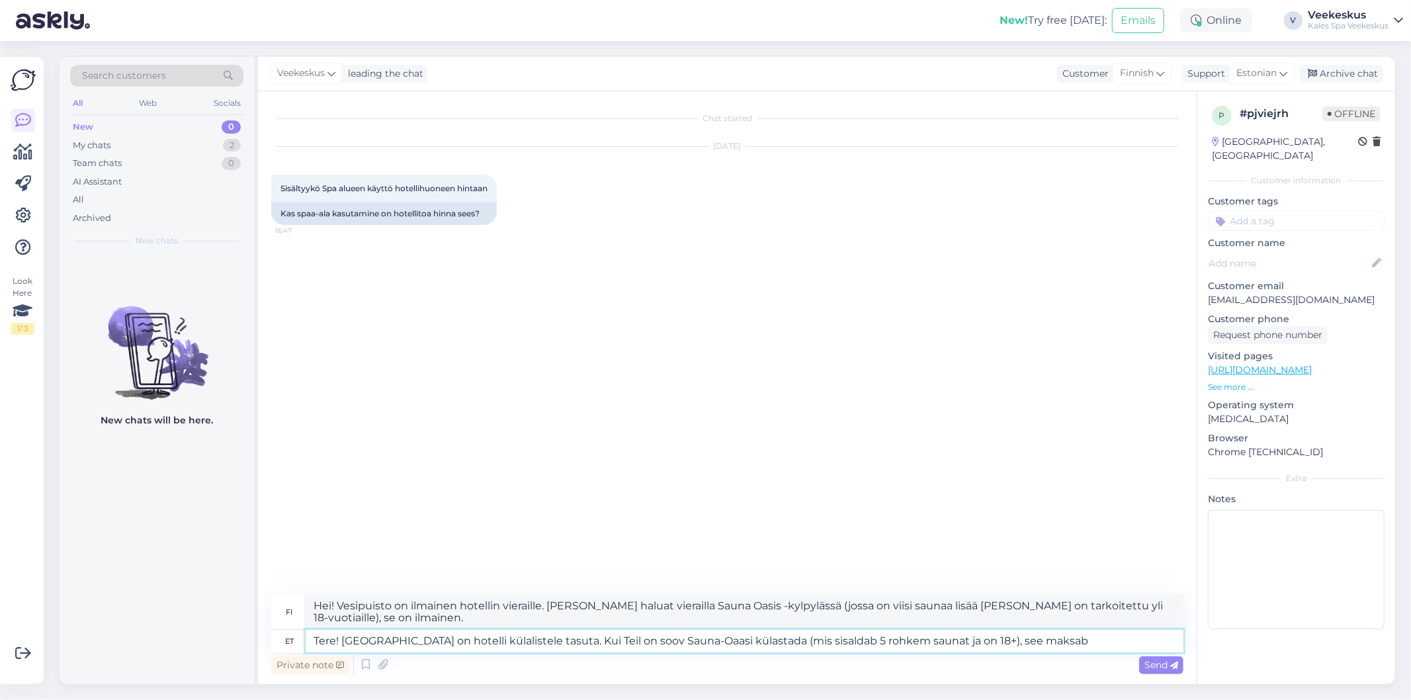
type textarea "Hei! Vesipuisto on ilmainen hotellin vieraille. [PERSON_NAME] haluat vierailla …"
type textarea "Tere! [GEOGRAPHIC_DATA] on hotelli külalistele tasuta. Kui Teil on soov Sauna-O…"
type textarea "Hei! Vesipuisto on ilmainen hotellin vieraille. [PERSON_NAME] haluat vierailla …"
type textarea "Tere! [GEOGRAPHIC_DATA] on hotelli külalistele tasuta. Kui Teil on soov Sauna-O…"
type textarea "Hei! Vesipuisto on ilmainen hotellin vieraille. [PERSON_NAME] haluat vierailla …"
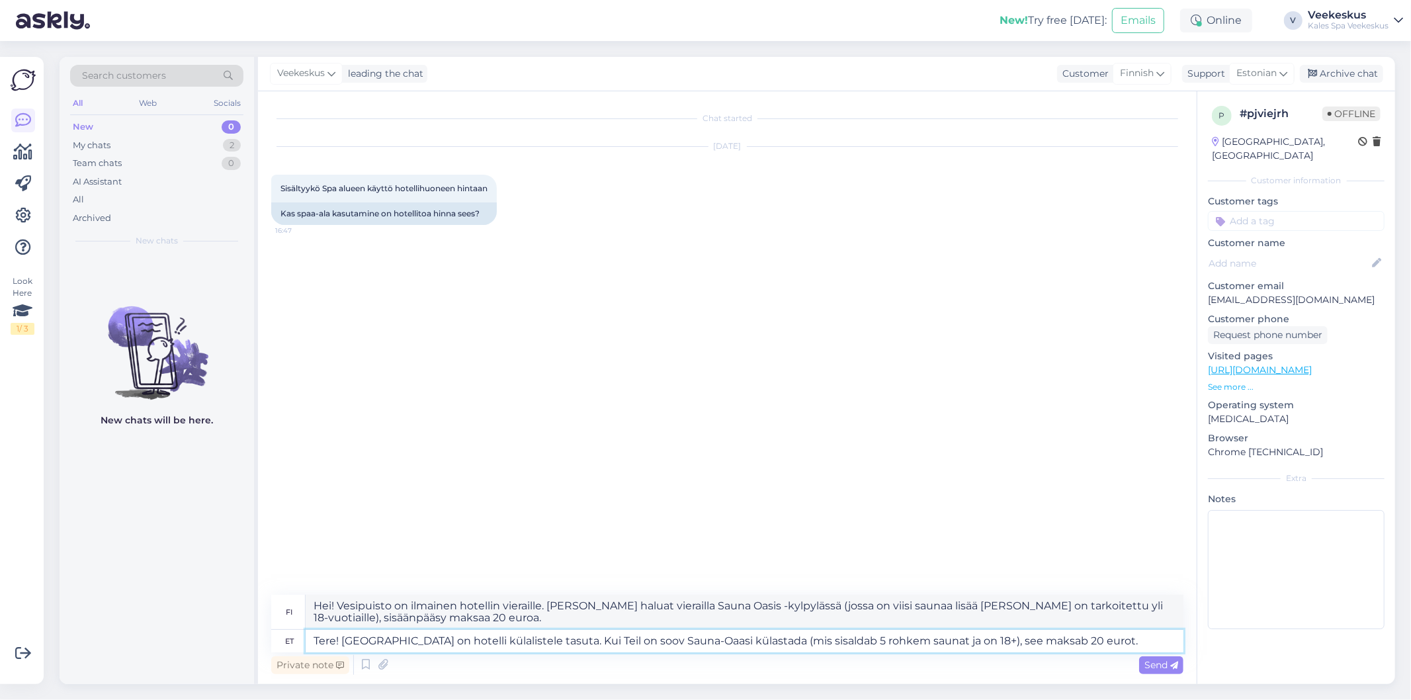
click at [1032, 642] on textarea "Tere! [GEOGRAPHIC_DATA] on hotelli külalistele tasuta. Kui Teil on soov Sauna-O…" at bounding box center [745, 641] width 878 height 22
type textarea "Tere! [GEOGRAPHIC_DATA] on hotelli külalistele tasuta. Kui Teil on soov Sauna-O…"
type textarea "Hei! Vesipuisto on ilmainen hotellin vieraille. [PERSON_NAME] haluat vierailla …"
type textarea "Tere! [GEOGRAPHIC_DATA] on hotelli külalistele tasuta. Kui Teil on soov Sauna-O…"
type textarea "Hei! Vesipuisto on ilmainen hotellin vieraille. [PERSON_NAME] haluat vierailla …"
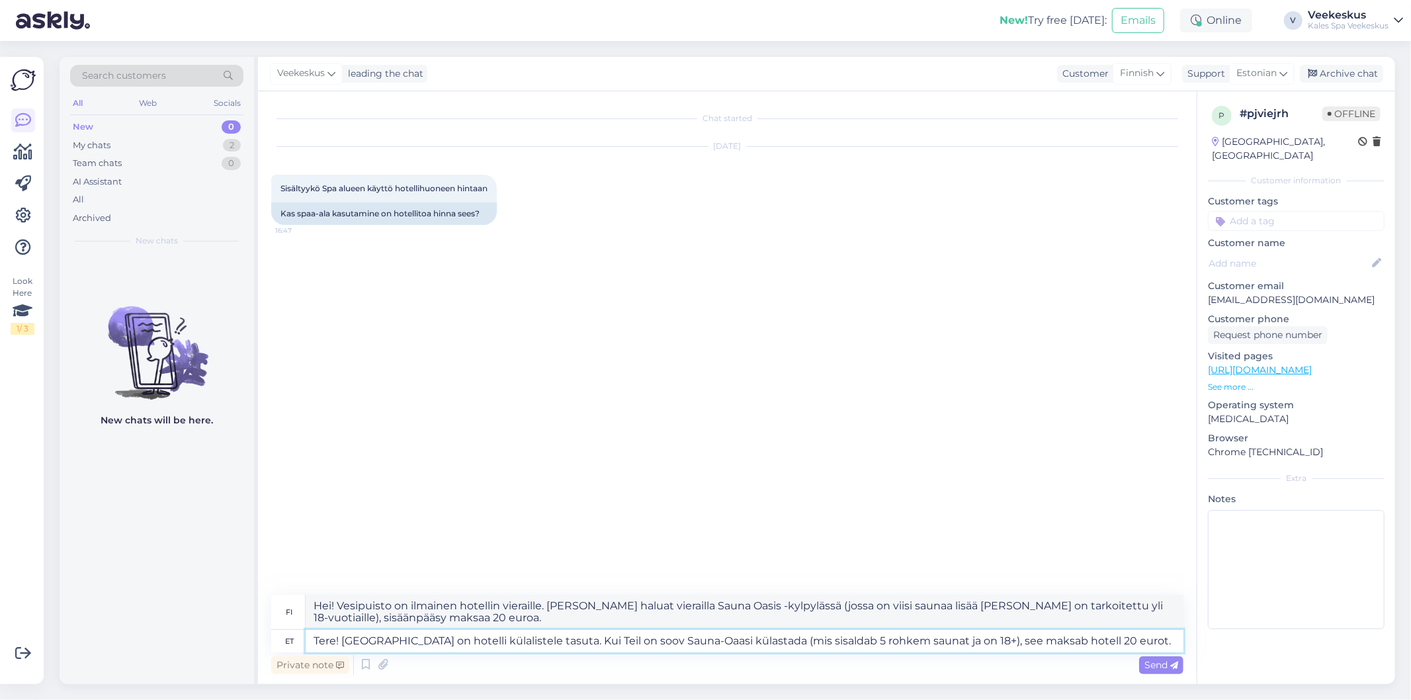
type textarea "Tere! [GEOGRAPHIC_DATA] on hotelli külalistele tasuta. Kui Teil on soov Sauna-O…"
type textarea "Hei! Vesipuisto on ilmainen hotellin vieraille. [PERSON_NAME] haluat vierailla …"
type textarea "Tere! [GEOGRAPHIC_DATA] on hotelli külalistele tasuta. Kui Teil on soov Sauna-[…"
type textarea "Hei! Vesipuisto on ilmainen hotellin vieraille. [PERSON_NAME] haluat vierailla …"
type textarea "Tere! [GEOGRAPHIC_DATA] on hotelli külalistele tasuta. Kui Teil on soov Sauna-[…"
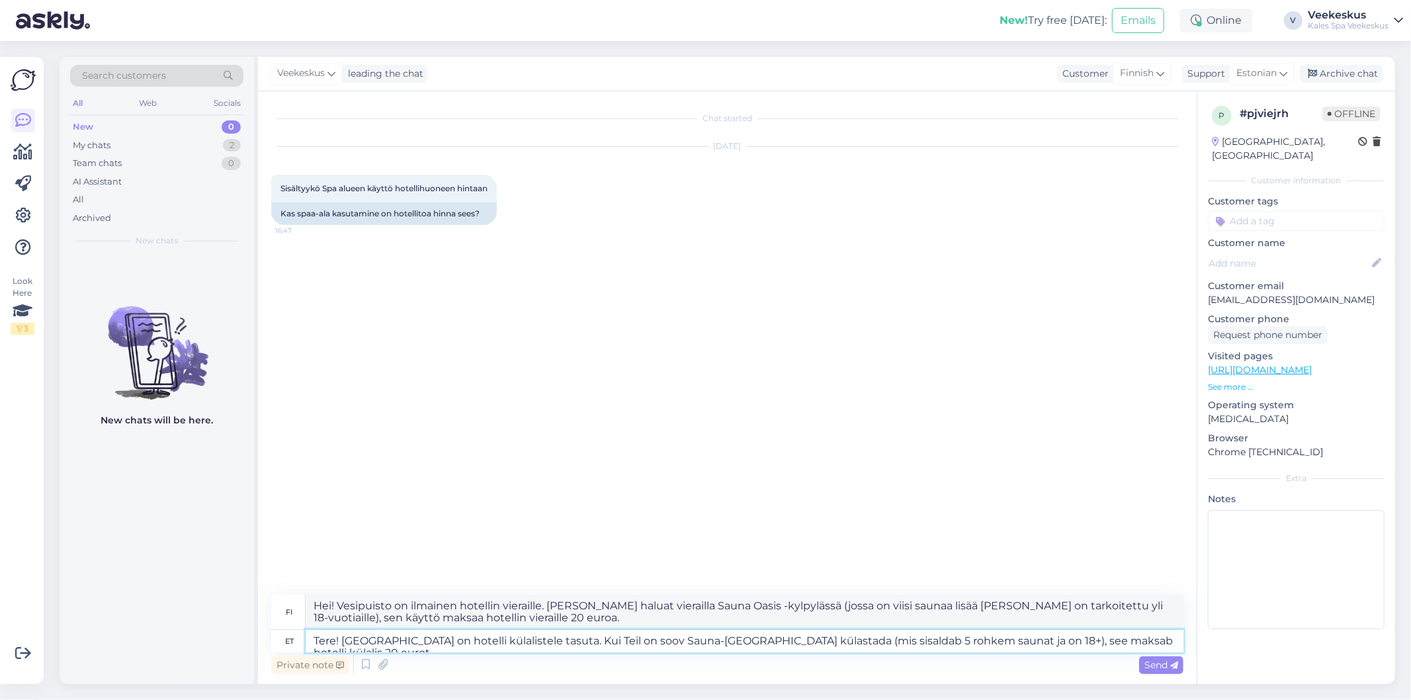
type textarea "Hei! Vesipuisto on ilmainen hotellin vieraille. [PERSON_NAME] haluat vierailla …"
type textarea "Tere! [GEOGRAPHIC_DATA] on hotelli külalistele tasuta. Kui Teil on soov Sauna-[…"
type textarea "Hei! Vesipuisto on ilmainen hotellin vieraille. [PERSON_NAME] haluat vierailla …"
type textarea "Tere! [GEOGRAPHIC_DATA] on hotelli külalistele tasuta. Kui Teil on soov Sauna-[…"
click at [1139, 663] on div "Send" at bounding box center [1161, 665] width 44 height 18
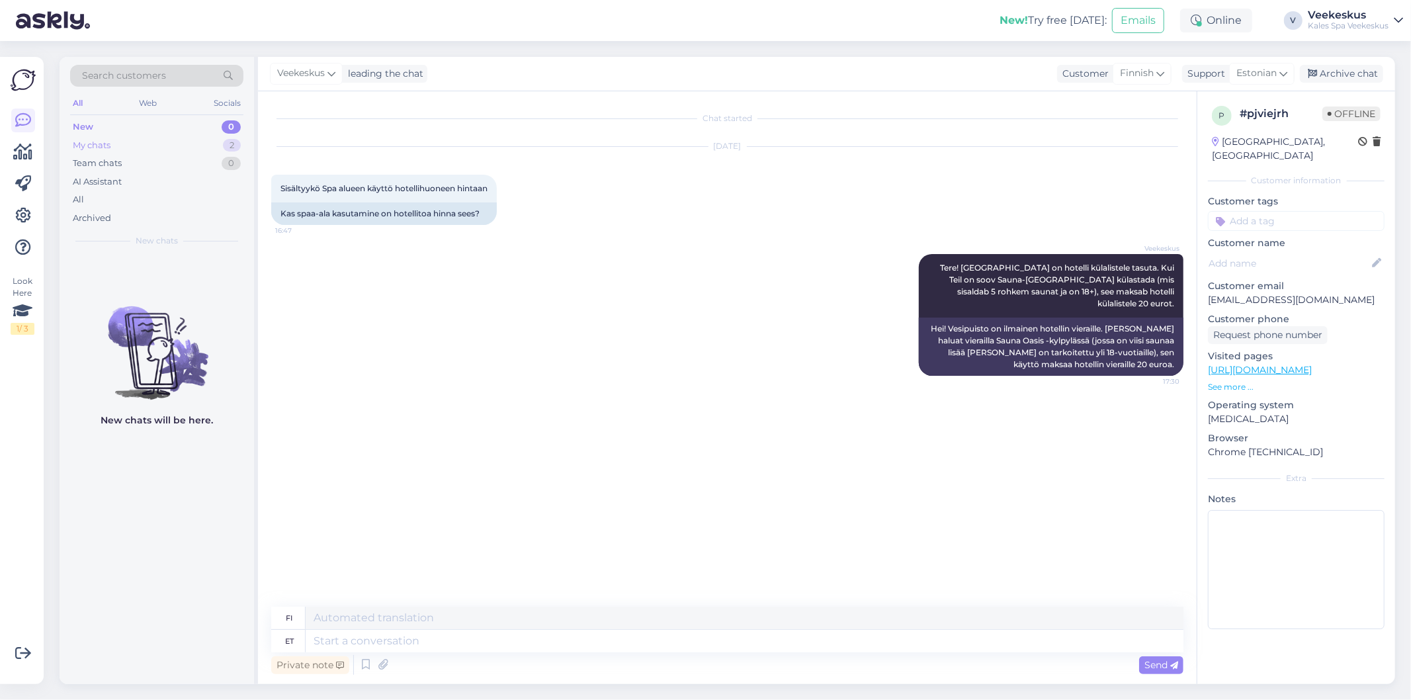
click at [202, 142] on div "My chats 2" at bounding box center [156, 145] width 173 height 19
